Goal: Task Accomplishment & Management: Manage account settings

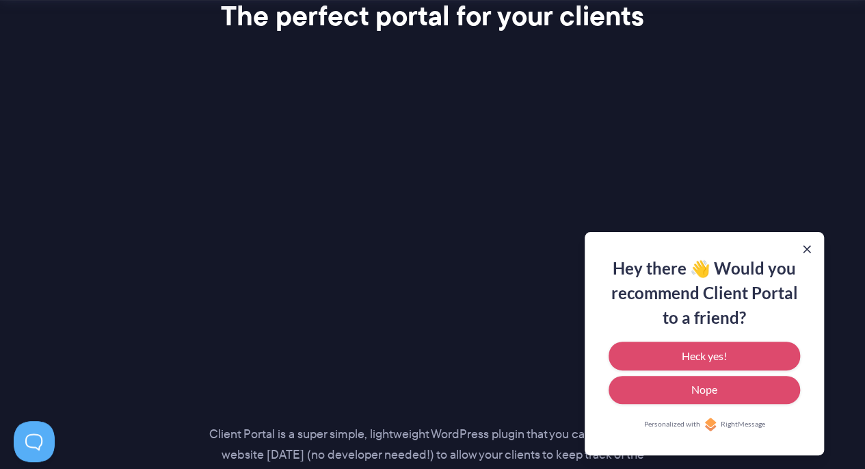
scroll to position [1929, 0]
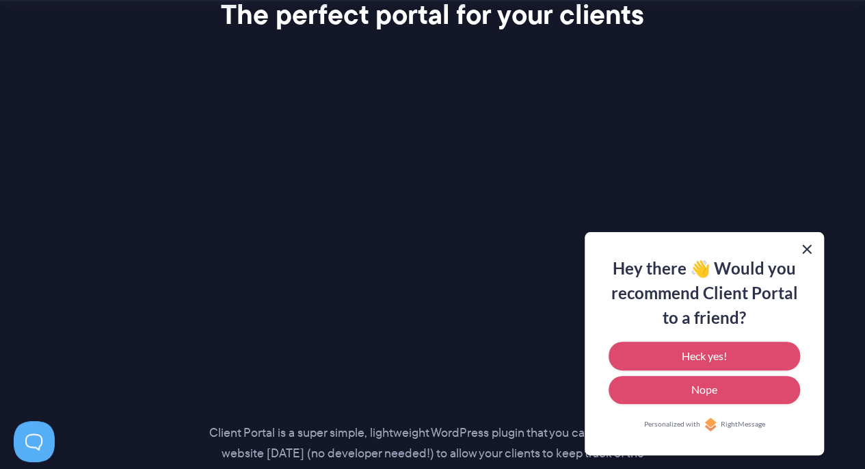
click at [812, 252] on button at bounding box center [807, 249] width 16 height 16
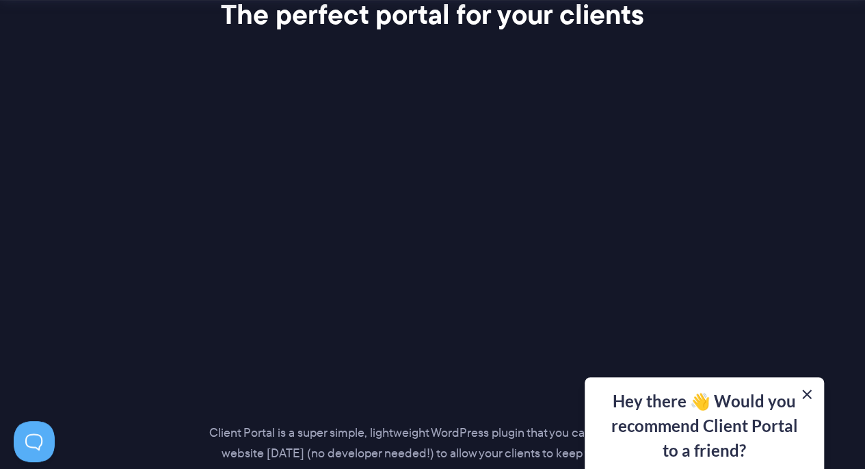
click at [807, 393] on button at bounding box center [807, 394] width 16 height 16
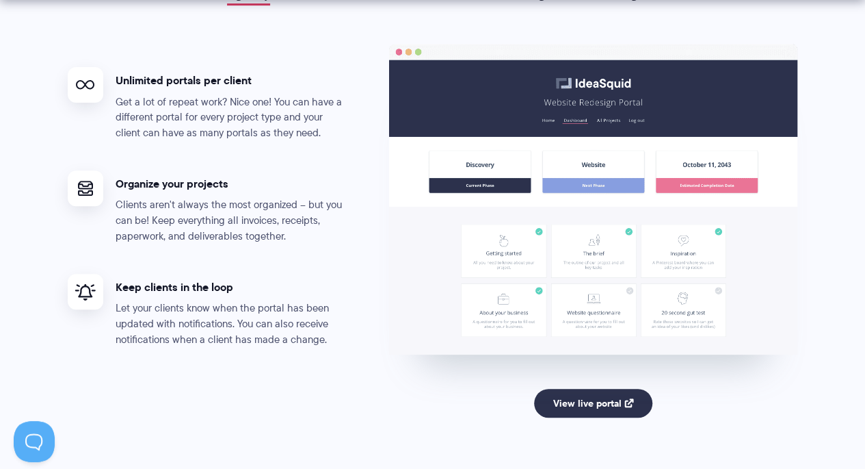
scroll to position [2773, 0]
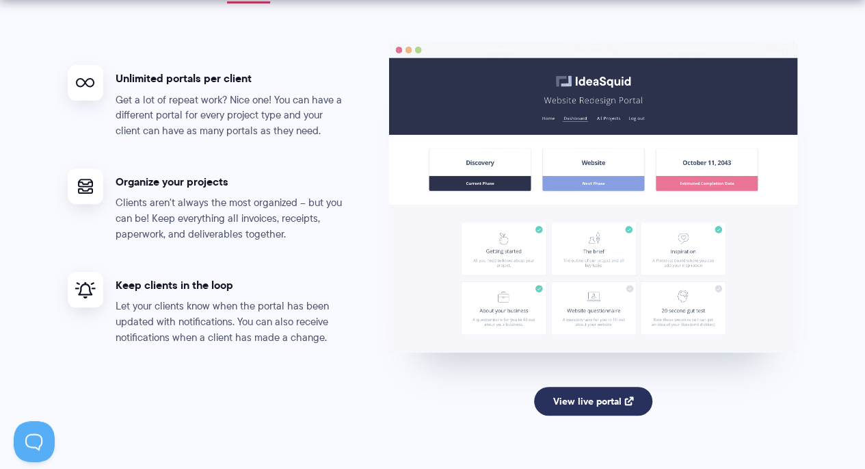
click at [612, 397] on link "View live portal" at bounding box center [593, 401] width 118 height 29
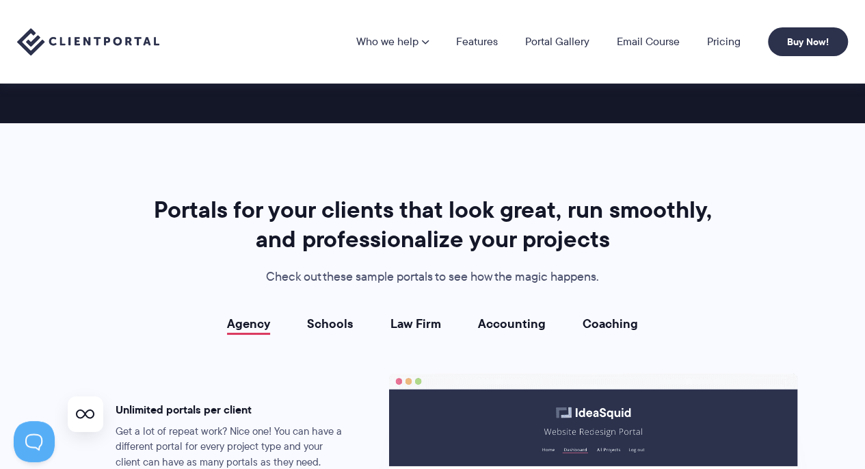
scroll to position [2442, 0]
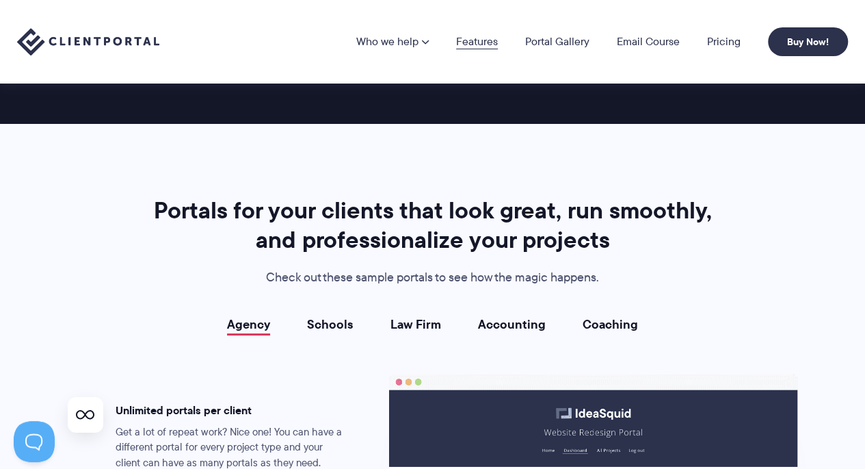
click at [477, 42] on link "Features" at bounding box center [477, 41] width 42 height 11
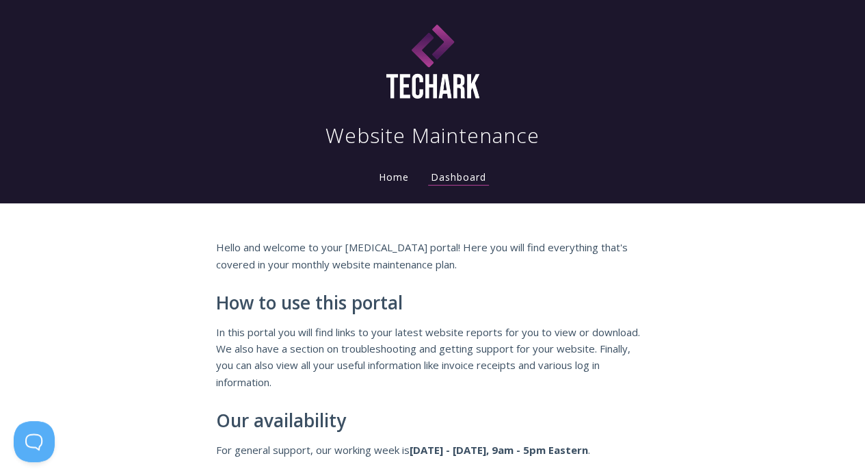
scroll to position [44, 0]
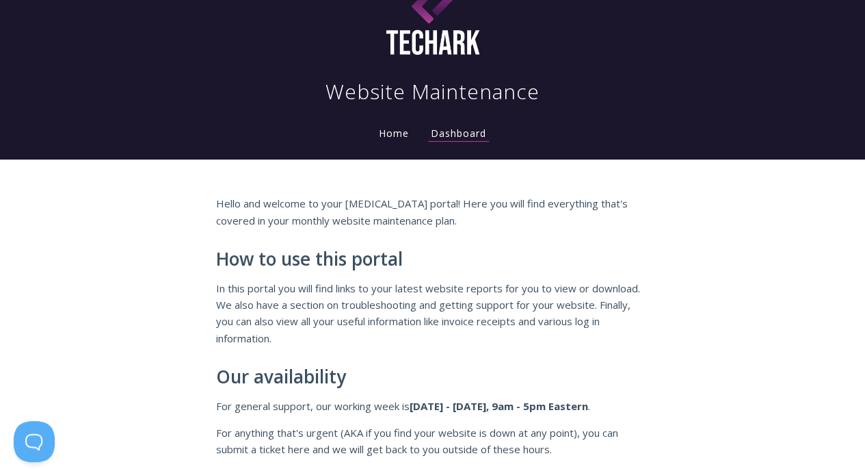
click at [394, 137] on link "Home" at bounding box center [394, 133] width 36 height 13
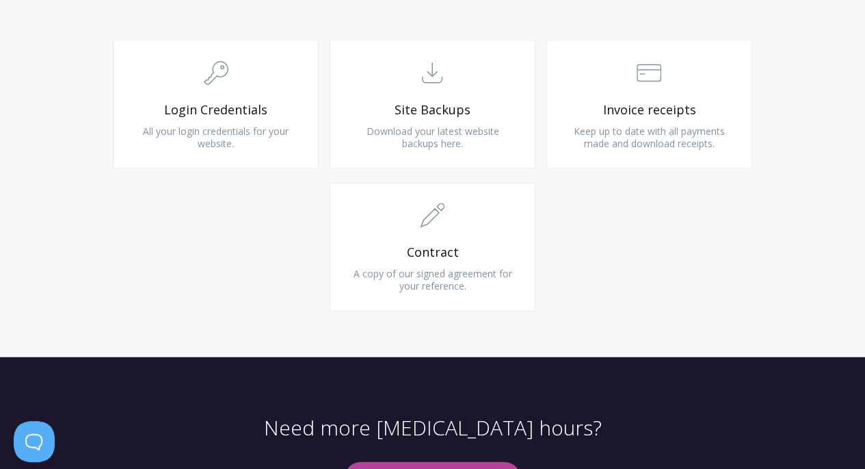
scroll to position [1476, 0]
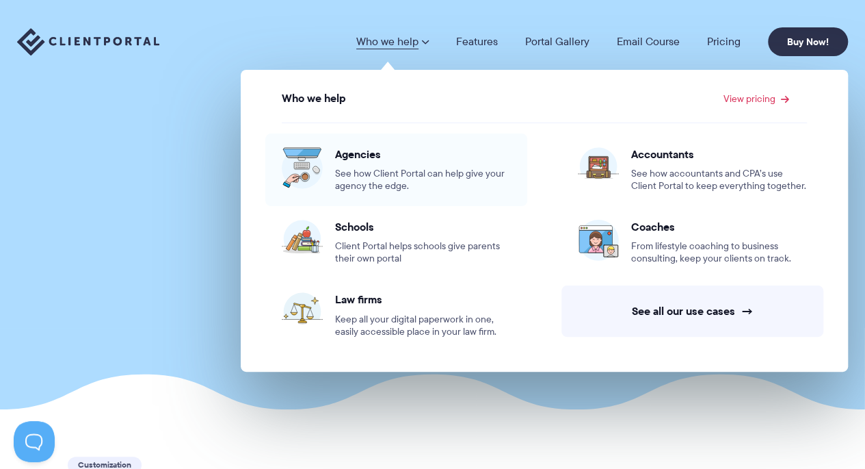
click at [415, 168] on span "See how Client Portal can help give your agency the edge." at bounding box center [423, 180] width 176 height 25
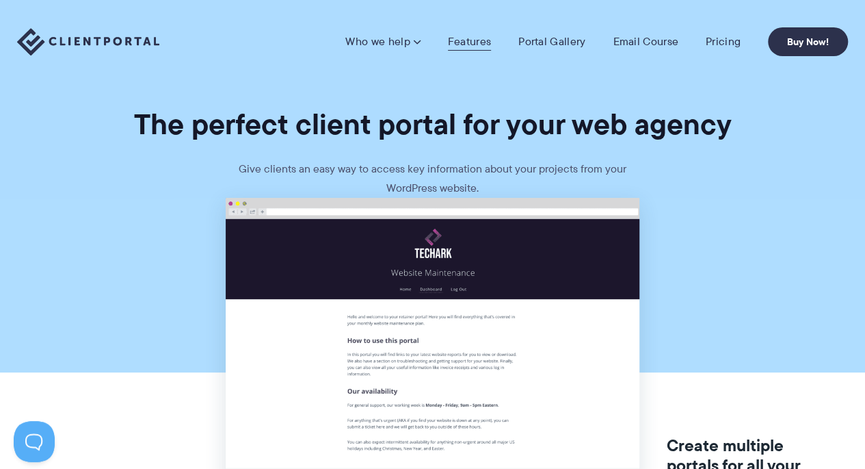
click at [474, 45] on link "Features" at bounding box center [469, 42] width 43 height 14
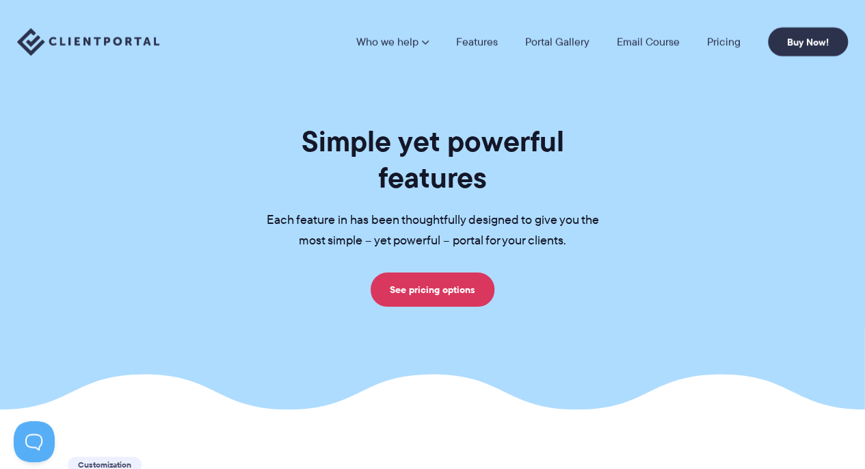
click at [77, 42] on img at bounding box center [88, 42] width 142 height 28
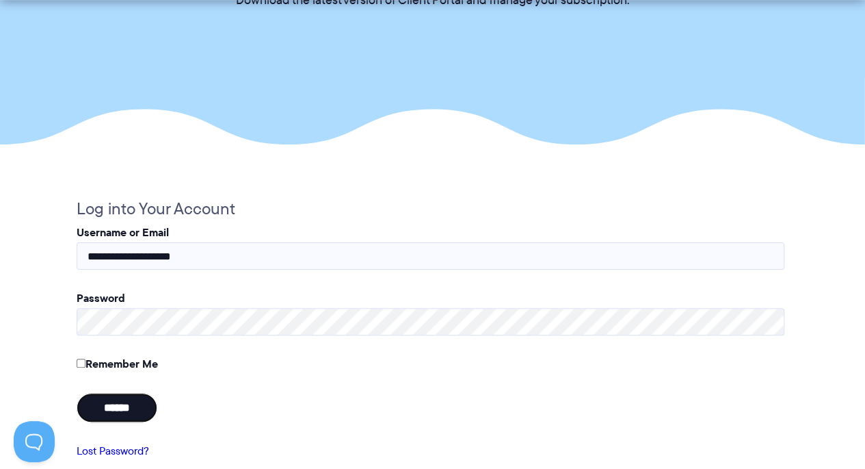
click at [120, 419] on input "******" at bounding box center [117, 407] width 81 height 29
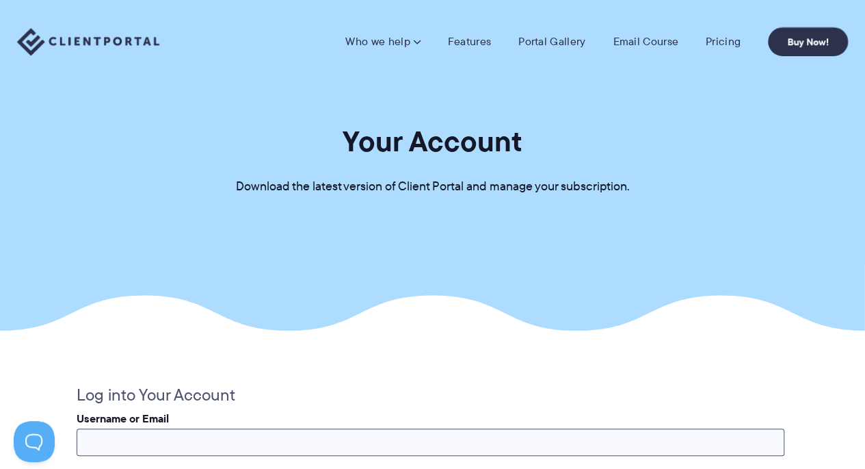
type input "**********"
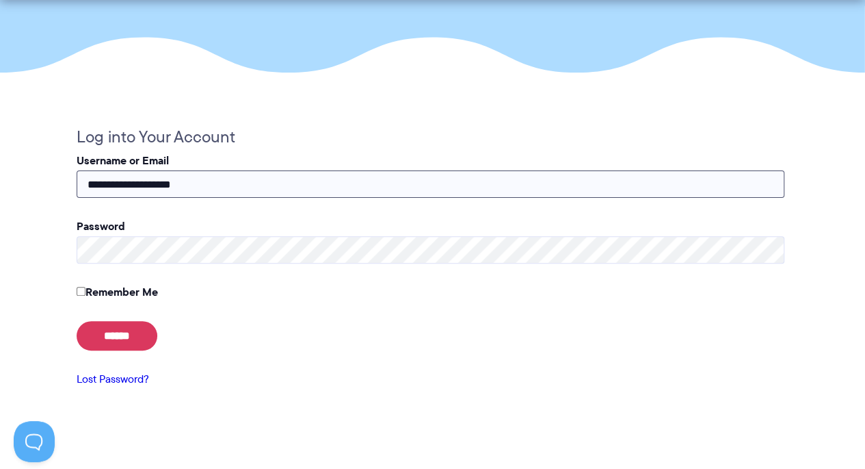
scroll to position [267, 0]
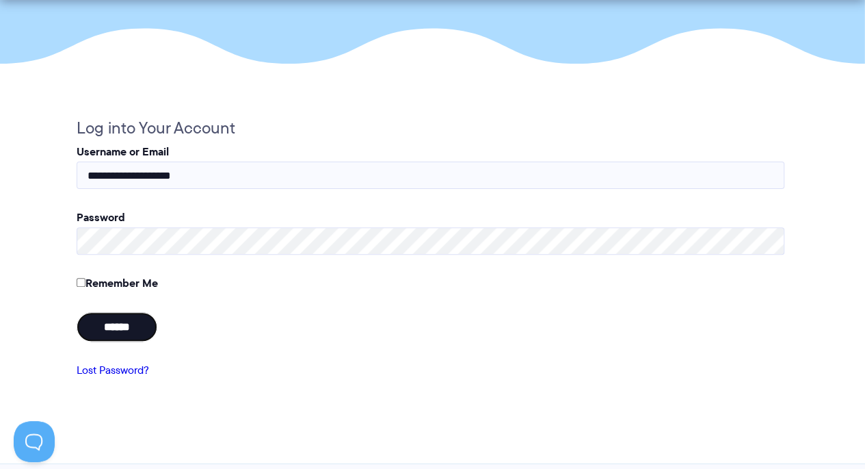
click at [109, 332] on input "******" at bounding box center [117, 326] width 81 height 29
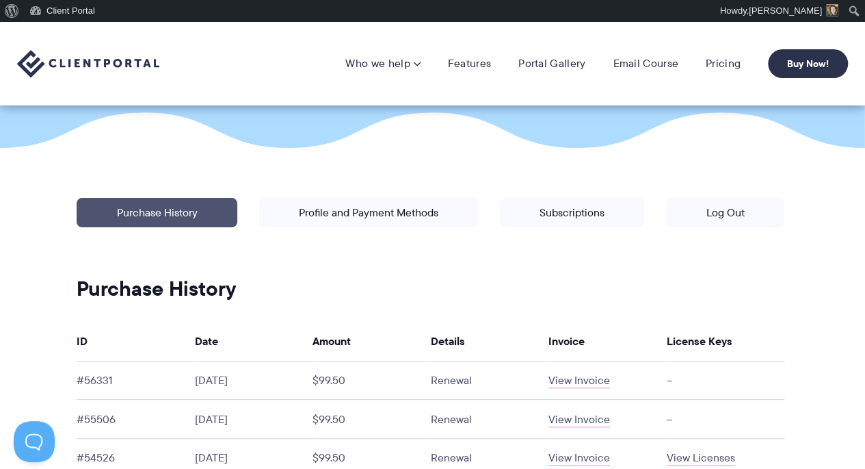
scroll to position [233, 0]
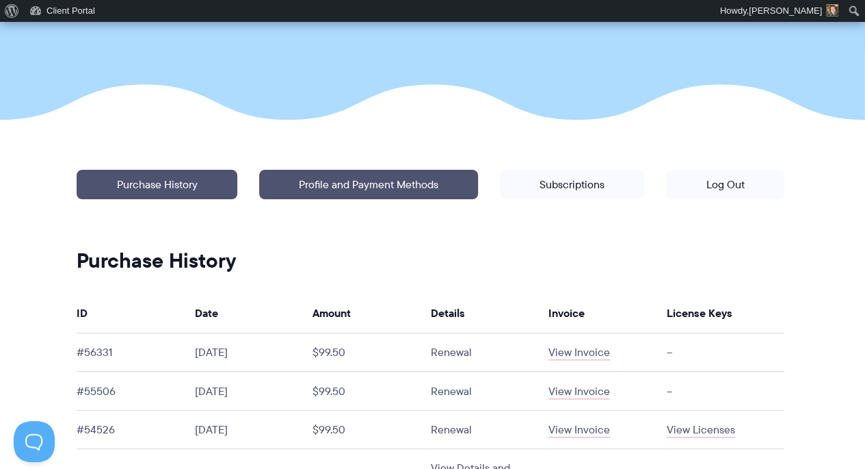
click at [398, 187] on link "Profile and Payment Methods" at bounding box center [368, 184] width 219 height 29
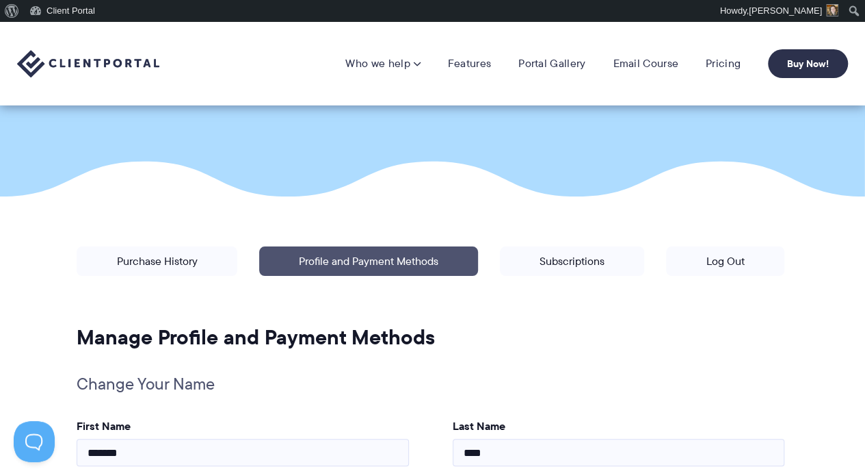
scroll to position [148, 0]
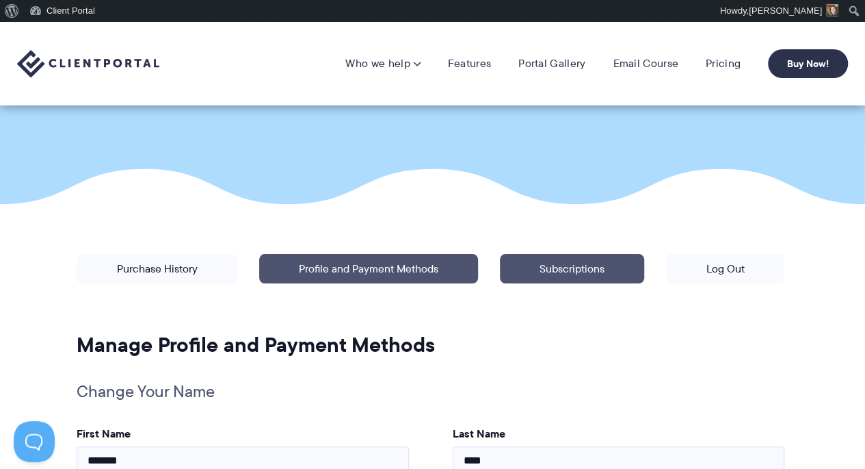
click at [571, 263] on link "Subscriptions" at bounding box center [572, 268] width 144 height 29
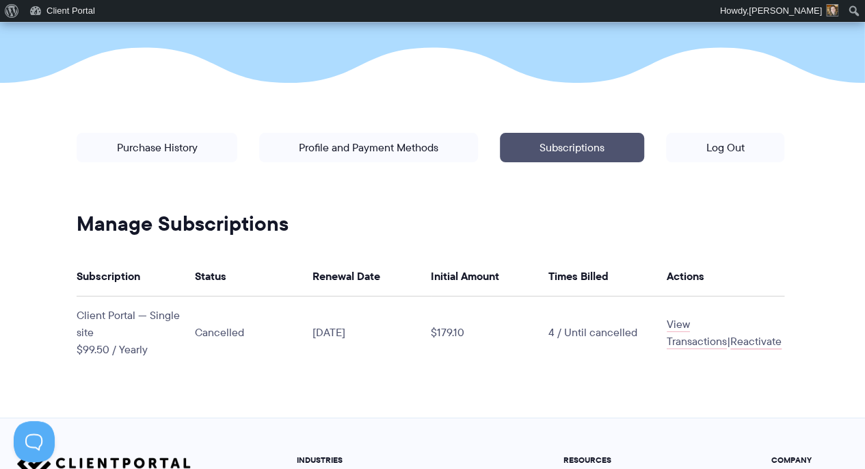
scroll to position [306, 0]
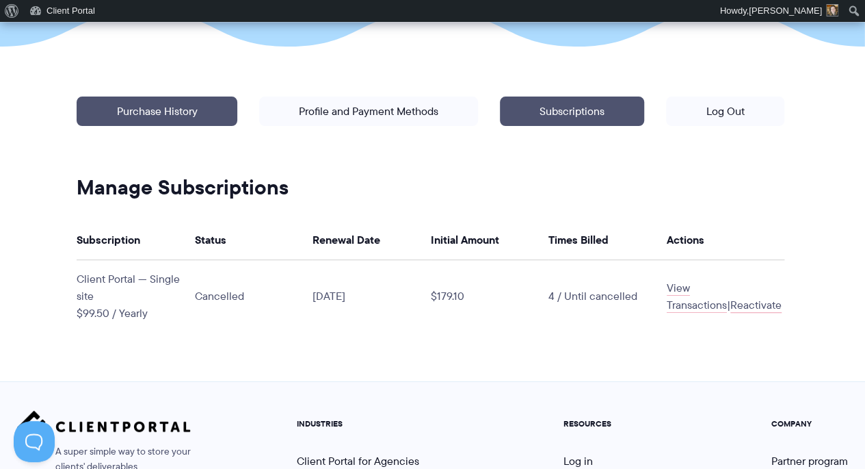
click at [179, 118] on link "Purchase History" at bounding box center [157, 110] width 160 height 29
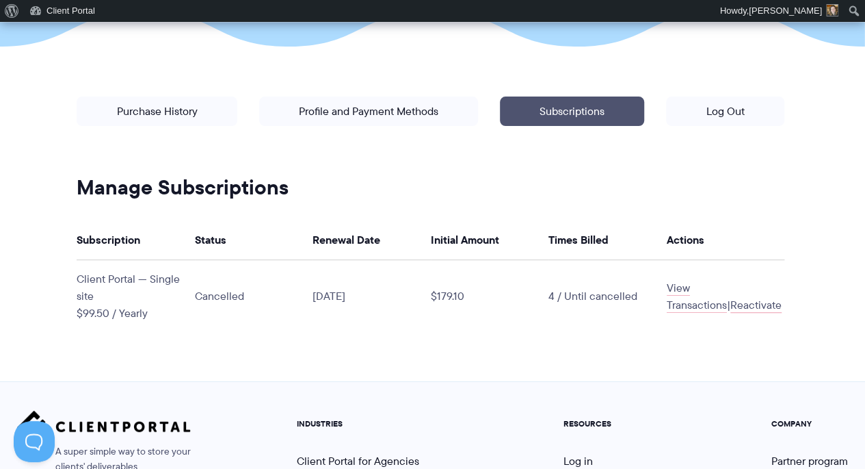
scroll to position [345, 0]
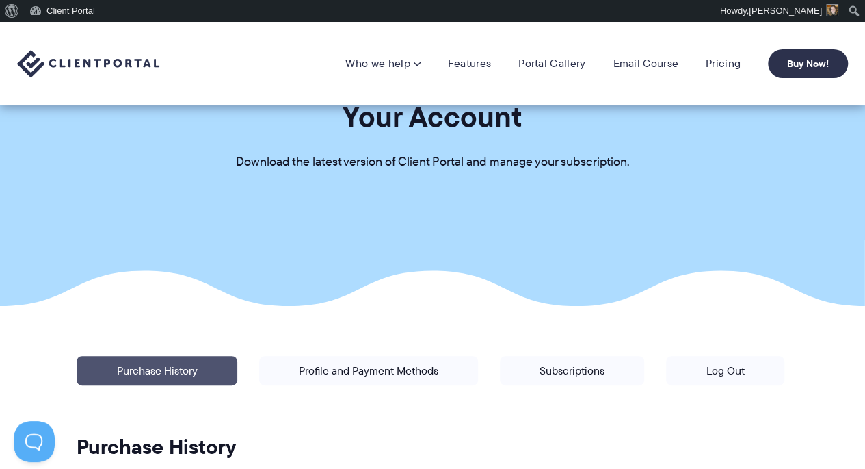
scroll to position [15, 0]
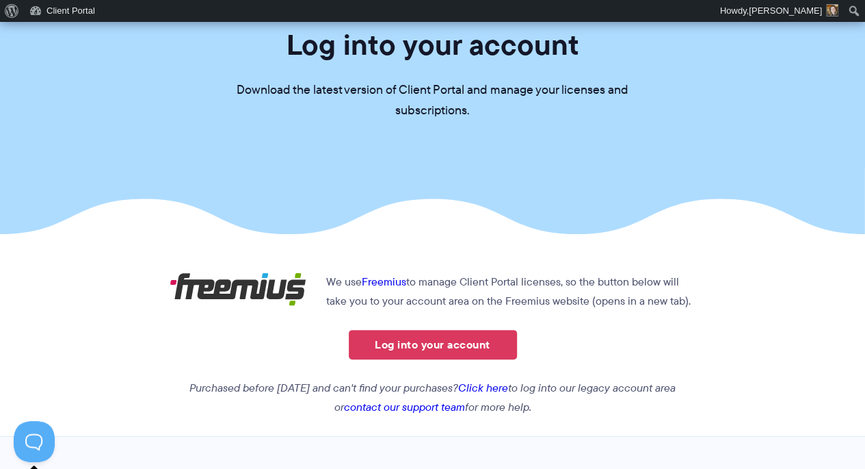
scroll to position [119, 0]
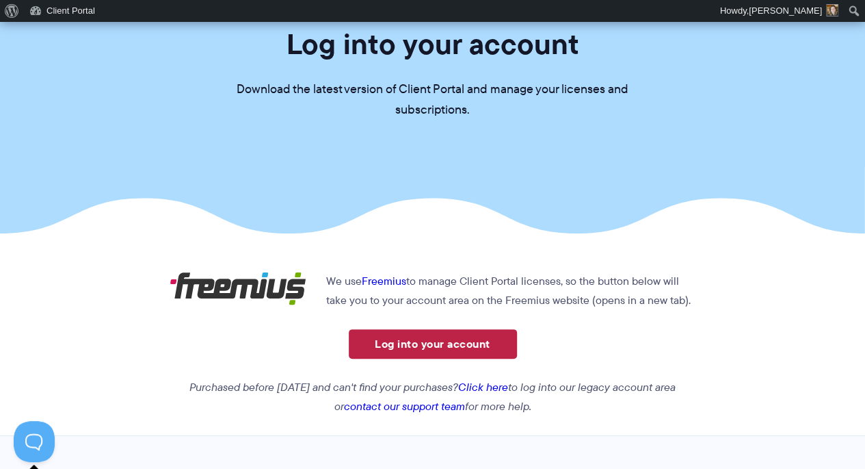
click at [447, 346] on link "Log into your account" at bounding box center [433, 343] width 168 height 29
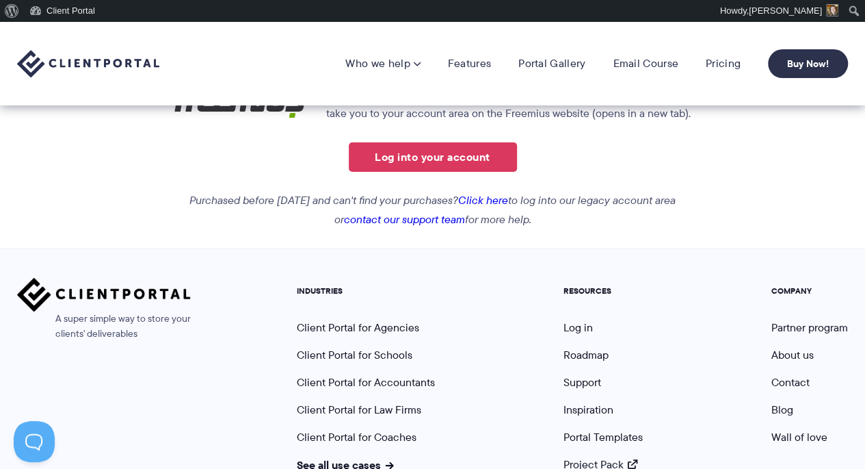
scroll to position [0, 0]
